Goal: Transaction & Acquisition: Download file/media

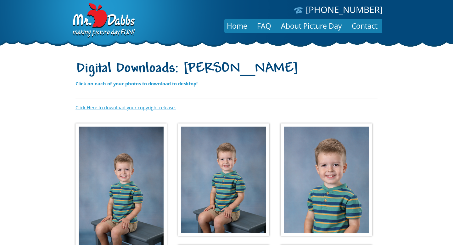
click at [120, 107] on link "Click Here to download your copyright release." at bounding box center [126, 107] width 100 height 6
click at [130, 176] on img at bounding box center [121, 190] width 91 height 134
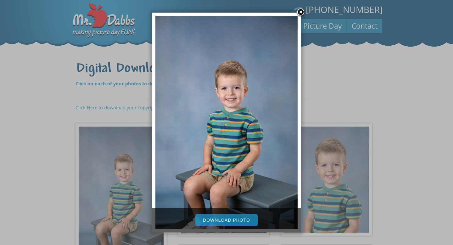
click at [220, 221] on link "Download Photo" at bounding box center [226, 220] width 62 height 12
click at [303, 13] on link at bounding box center [300, 12] width 9 height 9
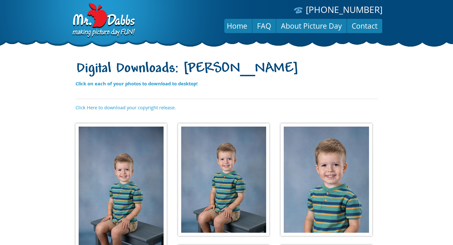
click at [215, 170] on img at bounding box center [223, 179] width 91 height 113
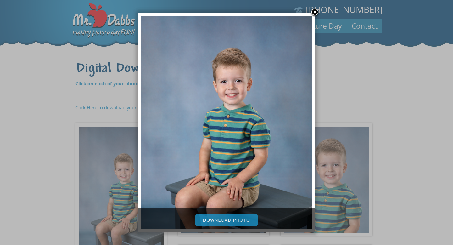
click at [217, 218] on link "Download Photo" at bounding box center [226, 220] width 62 height 12
click at [314, 10] on link at bounding box center [314, 12] width 9 height 9
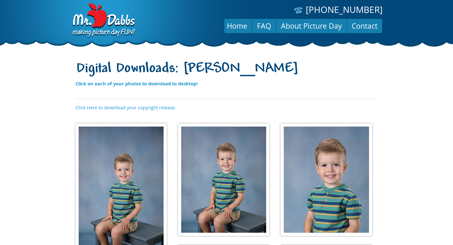
click at [311, 200] on img at bounding box center [326, 179] width 91 height 113
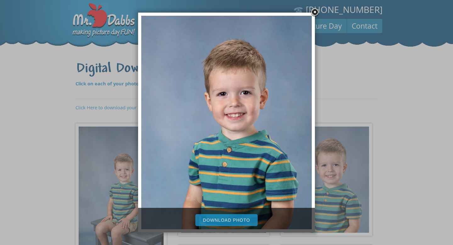
click at [233, 224] on link "Download Photo" at bounding box center [226, 220] width 62 height 12
click at [316, 12] on link at bounding box center [314, 12] width 9 height 9
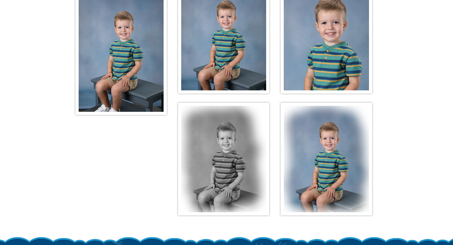
scroll to position [148, 0]
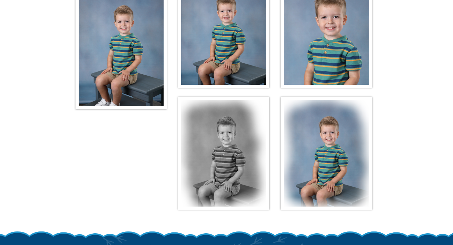
click at [339, 171] on img at bounding box center [326, 153] width 91 height 113
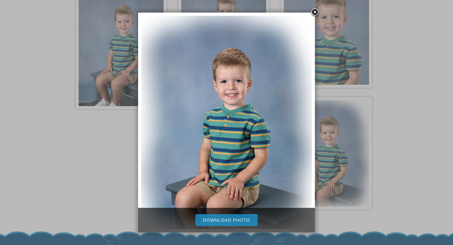
click at [218, 223] on link "Download Photo" at bounding box center [226, 220] width 62 height 12
click at [316, 12] on link at bounding box center [314, 12] width 9 height 9
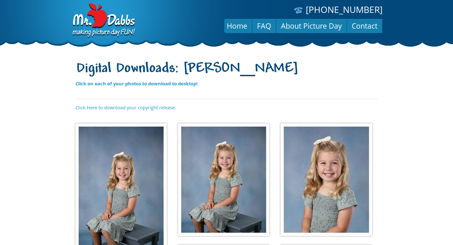
click at [133, 164] on img at bounding box center [121, 190] width 91 height 134
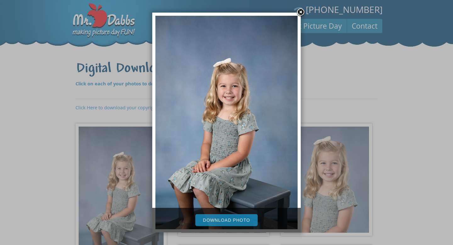
click at [222, 218] on link "Download Photo" at bounding box center [226, 220] width 62 height 12
click at [301, 13] on link at bounding box center [300, 12] width 9 height 9
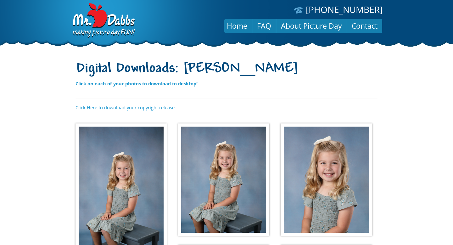
click at [200, 175] on img at bounding box center [223, 179] width 91 height 113
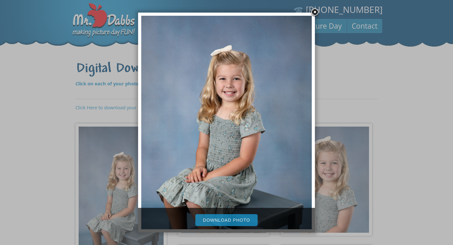
click at [217, 225] on link "Download Photo" at bounding box center [226, 220] width 62 height 12
click at [314, 13] on link at bounding box center [314, 12] width 9 height 9
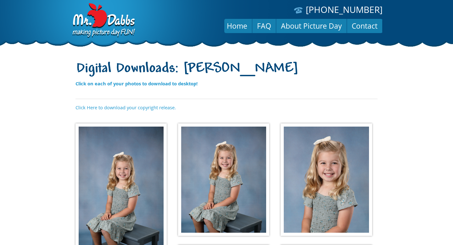
click at [312, 176] on img at bounding box center [326, 179] width 91 height 113
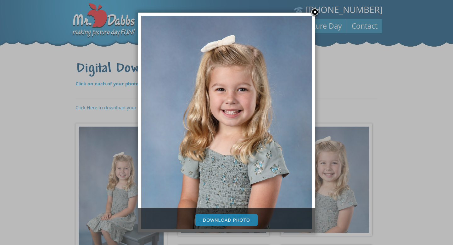
click at [237, 220] on link "Download Photo" at bounding box center [226, 220] width 62 height 12
click at [314, 14] on link at bounding box center [314, 12] width 9 height 9
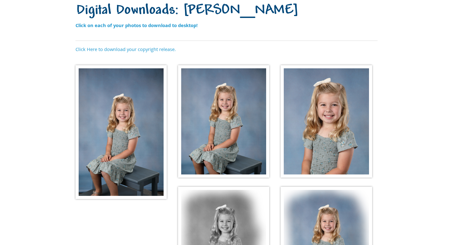
scroll to position [195, 0]
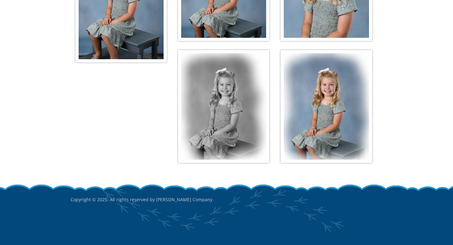
click at [335, 132] on img at bounding box center [326, 106] width 91 height 113
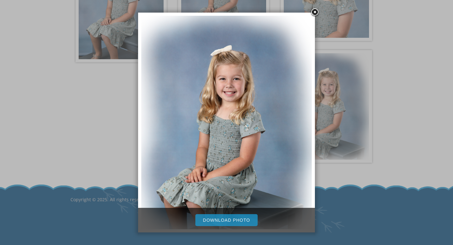
click at [240, 218] on link "Download Photo" at bounding box center [226, 220] width 62 height 12
click at [314, 11] on link at bounding box center [314, 12] width 9 height 9
